Goal: Task Accomplishment & Management: Use online tool/utility

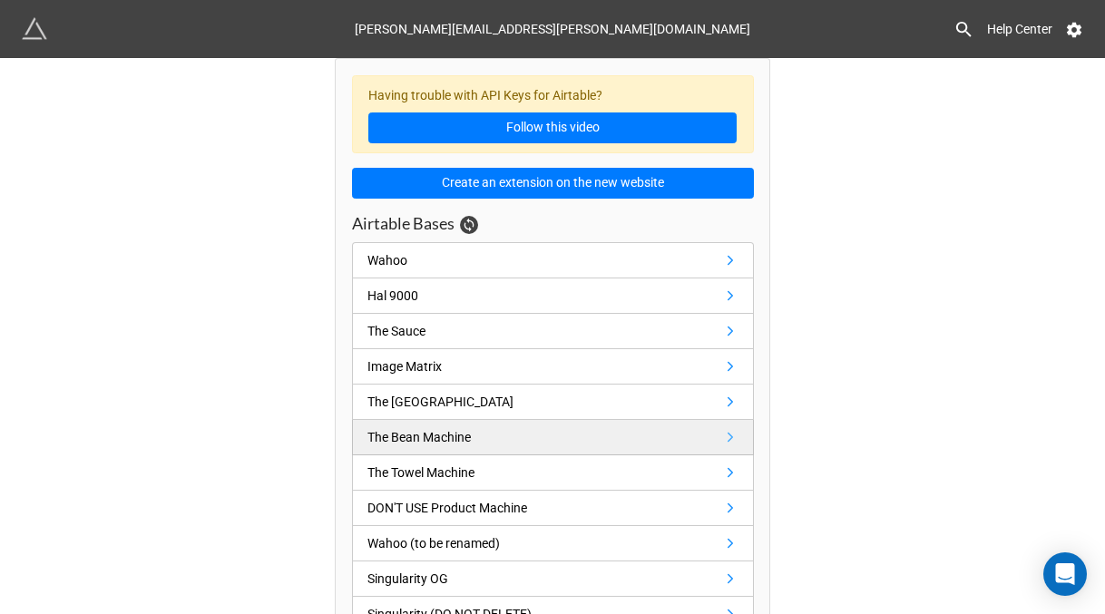
scroll to position [123, 0]
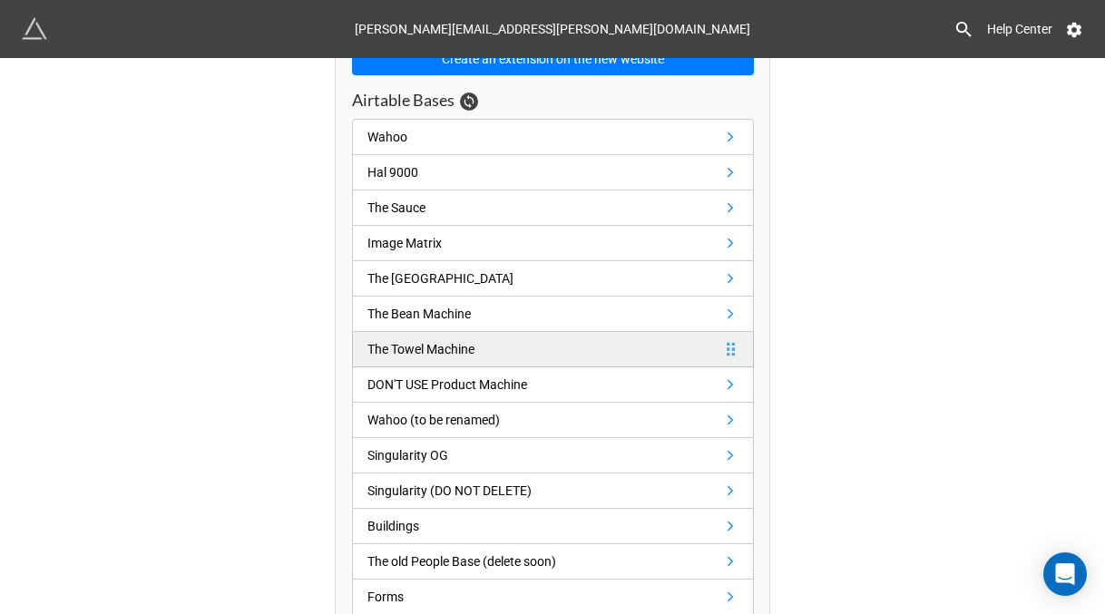
click at [659, 340] on link "The Towel Machine" at bounding box center [553, 349] width 402 height 35
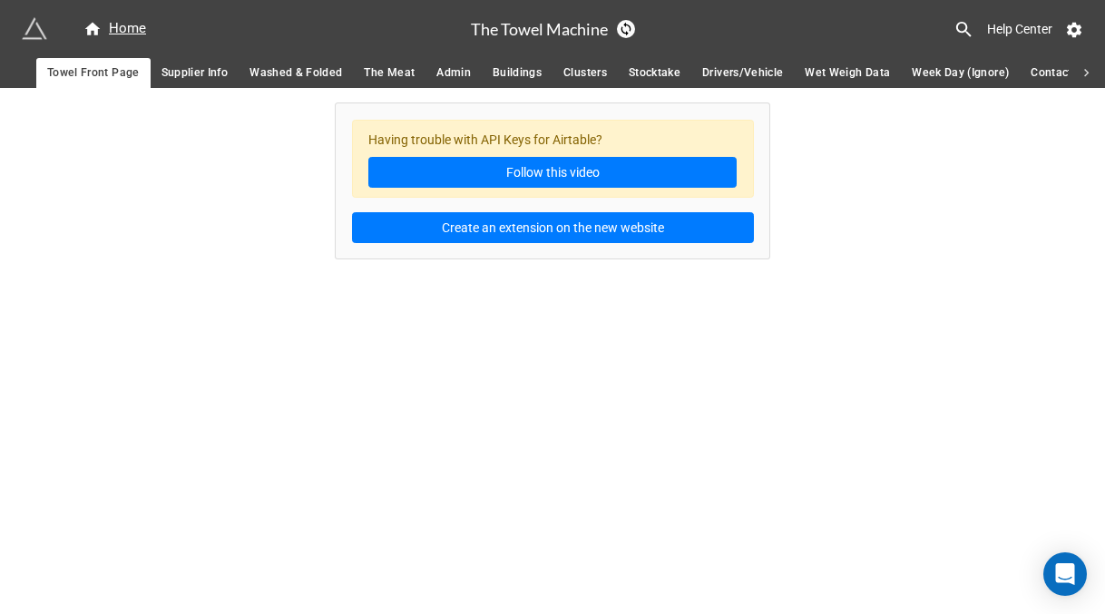
click at [736, 73] on span "Drivers/Vehicle" at bounding box center [742, 73] width 81 height 19
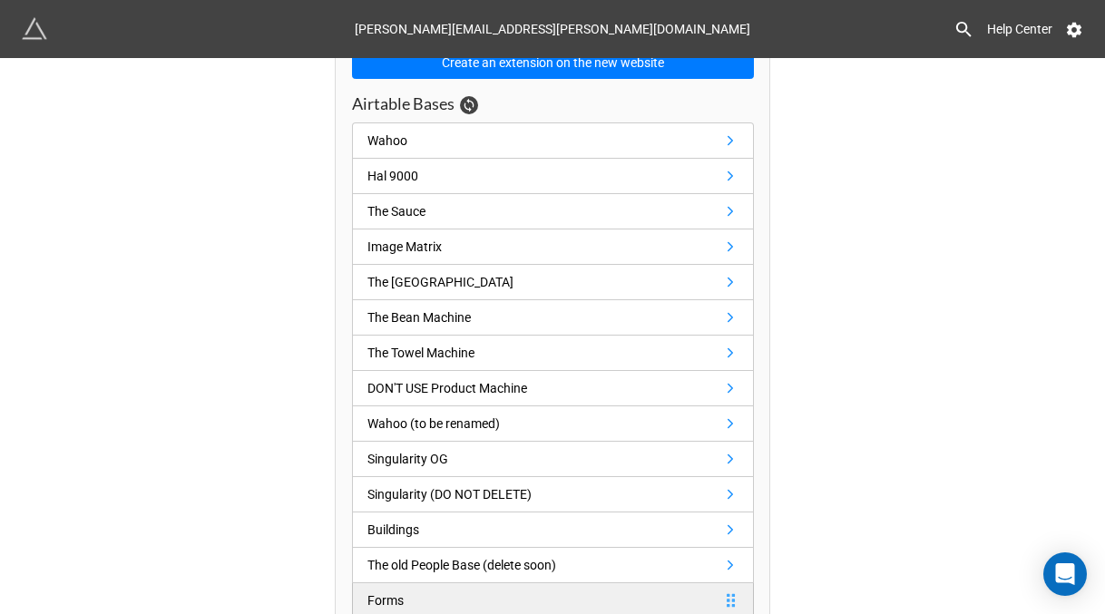
scroll to position [223, 0]
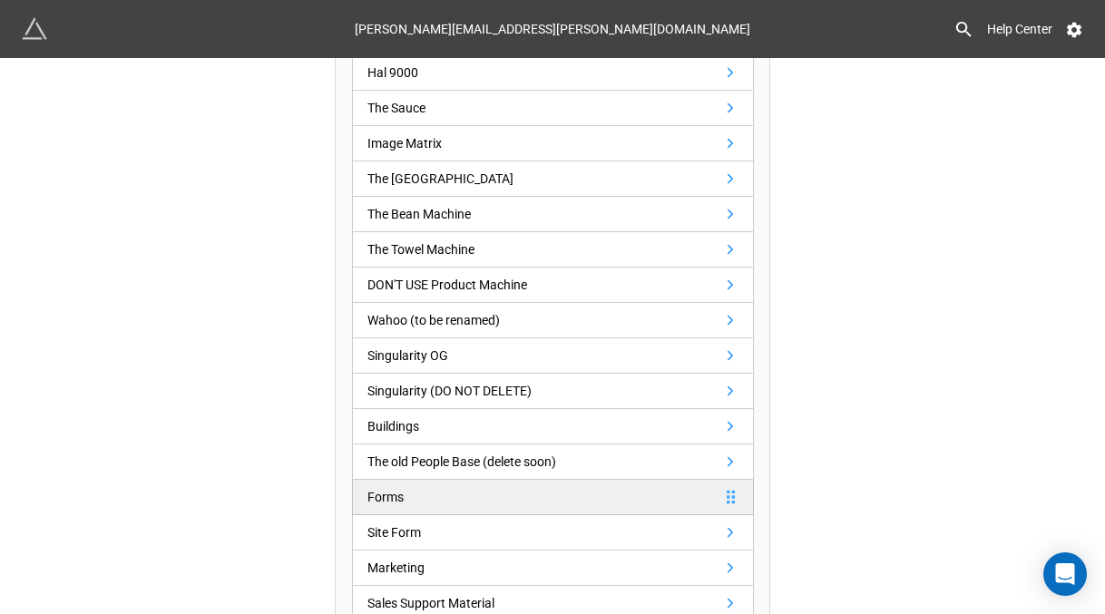
click at [526, 498] on link "Forms" at bounding box center [553, 497] width 402 height 35
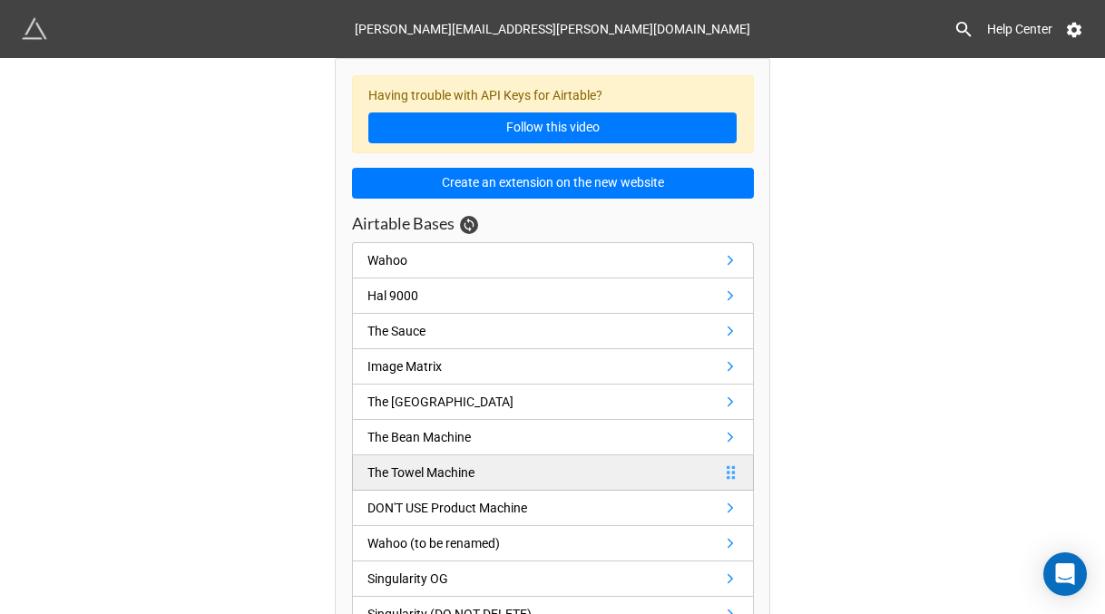
click at [492, 465] on link "The Towel Machine" at bounding box center [553, 472] width 402 height 35
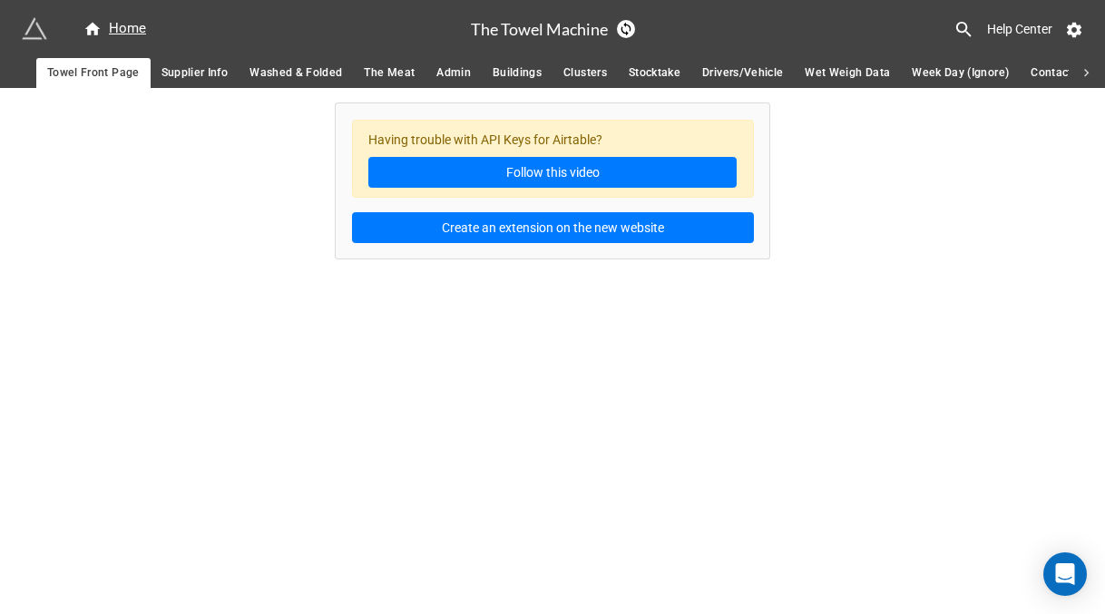
click at [194, 70] on span "Supplier Info" at bounding box center [194, 73] width 67 height 19
click at [285, 73] on span "Washed & Folded" at bounding box center [295, 73] width 93 height 19
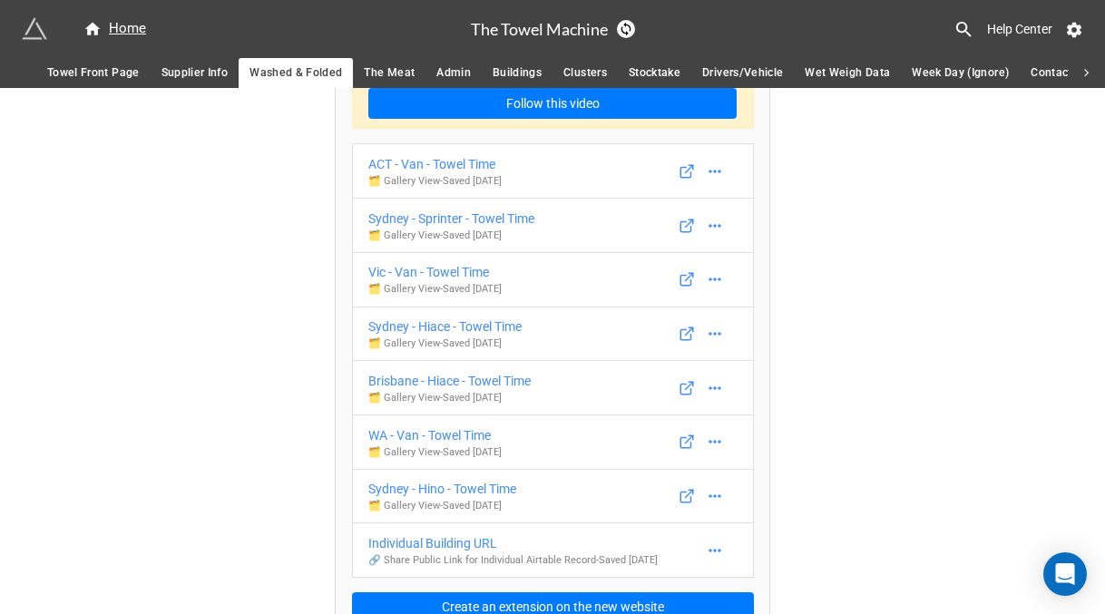
scroll to position [35, 0]
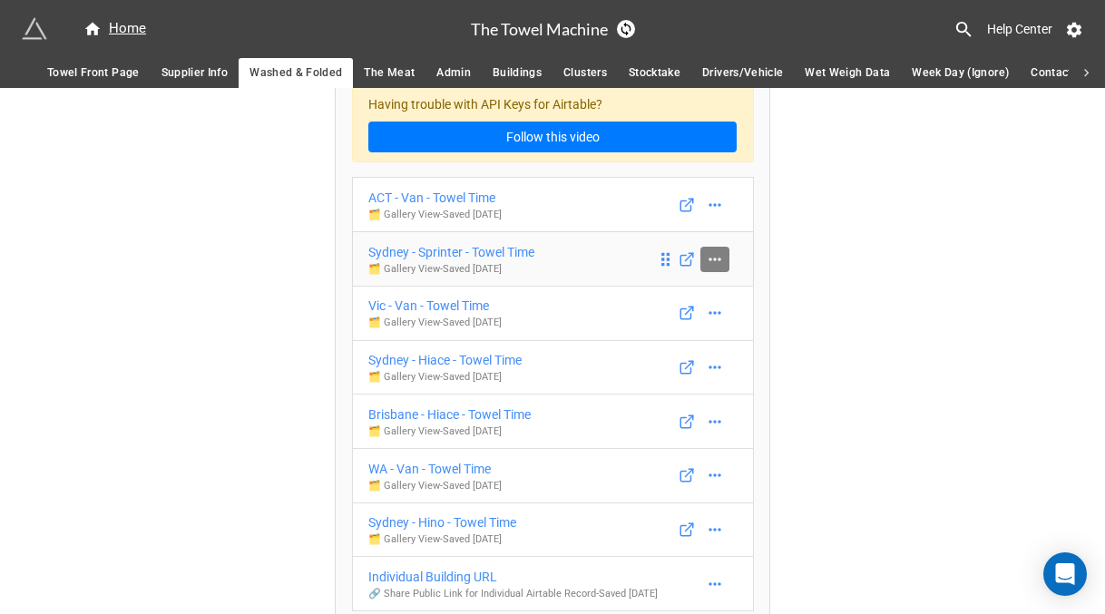
click at [713, 259] on icon at bounding box center [714, 259] width 12 height 3
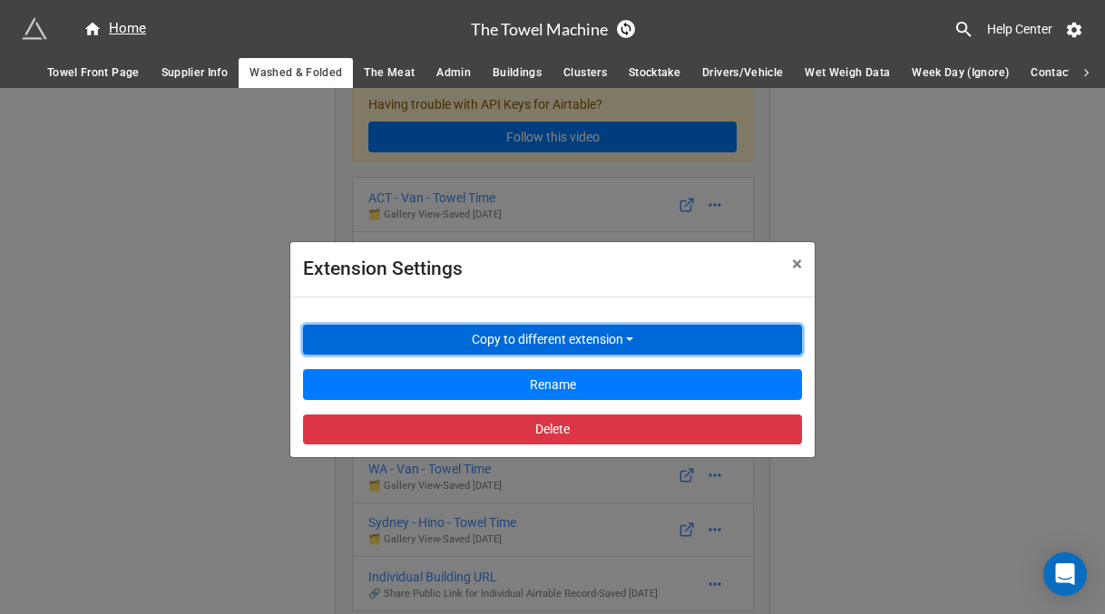
click at [623, 337] on button "Copy to different extension" at bounding box center [552, 340] width 499 height 31
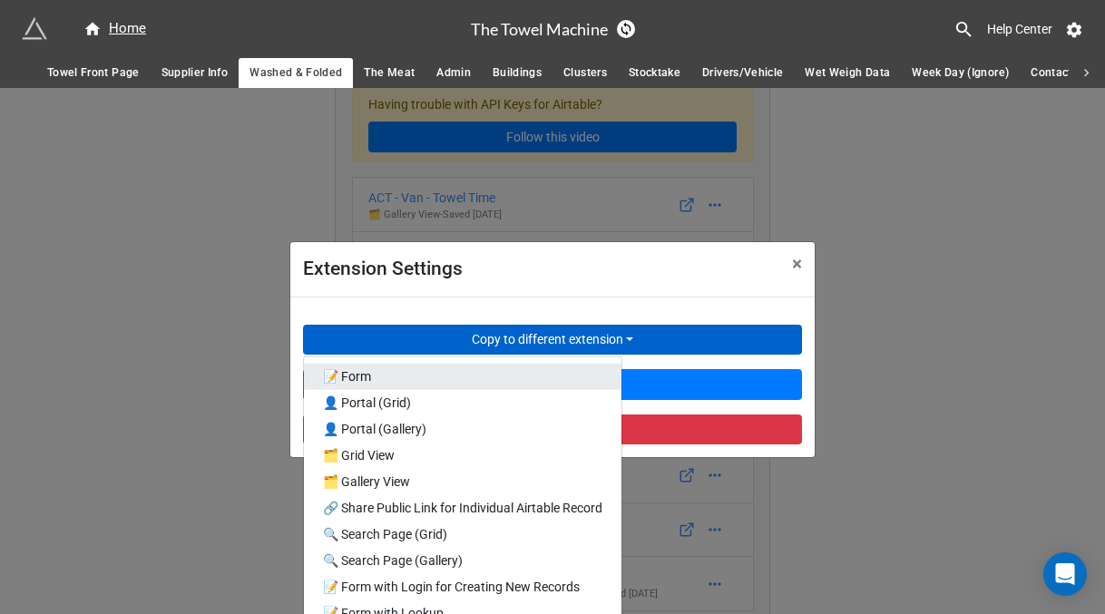
click at [498, 377] on link "📝 Form" at bounding box center [463, 377] width 318 height 26
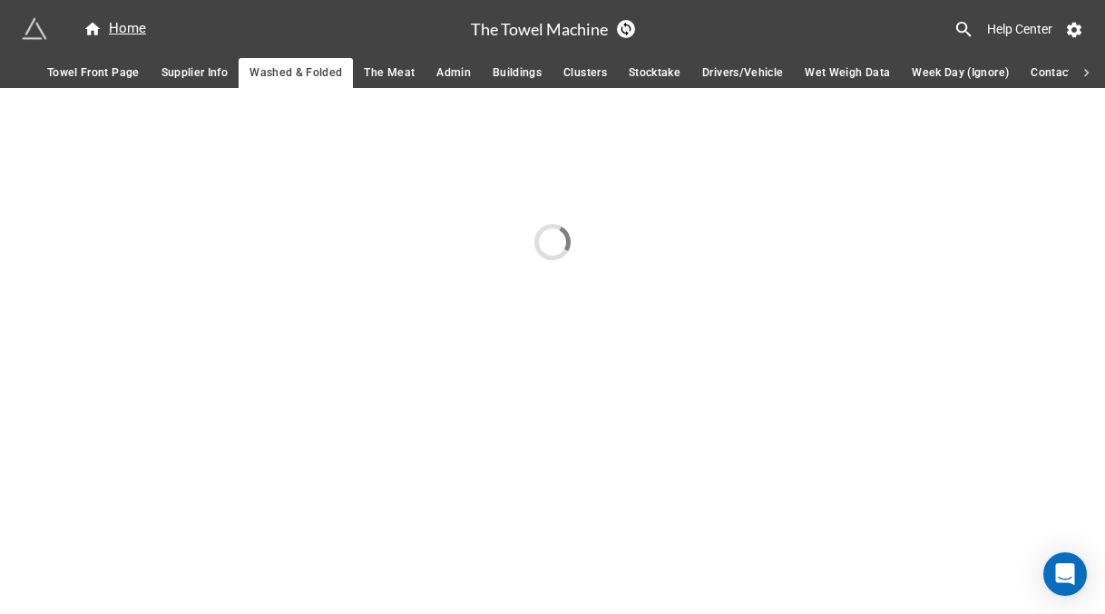
scroll to position [0, 0]
